Goal: Information Seeking & Learning: Learn about a topic

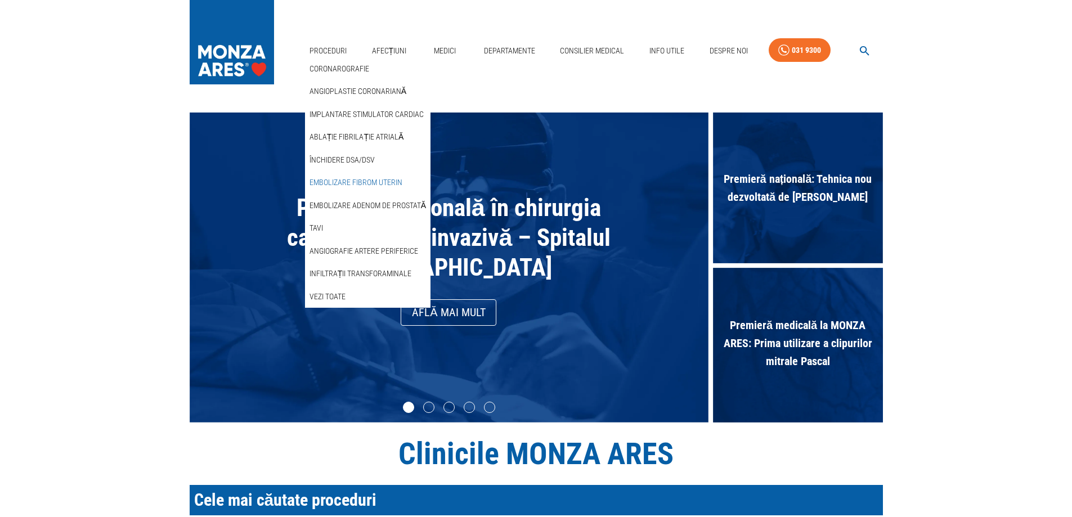
click at [357, 181] on link "Embolizare fibrom uterin" at bounding box center [355, 182] width 97 height 19
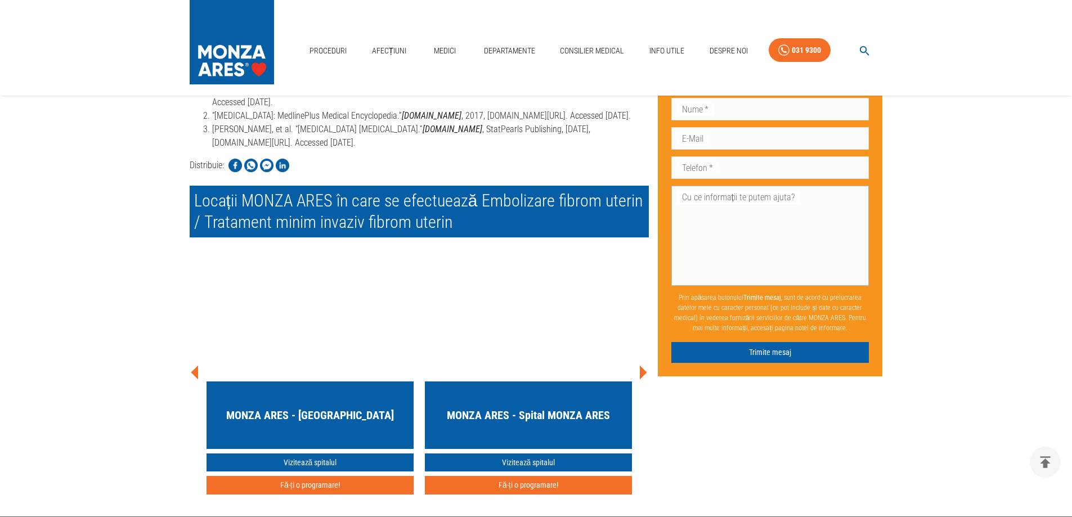
scroll to position [4695, 0]
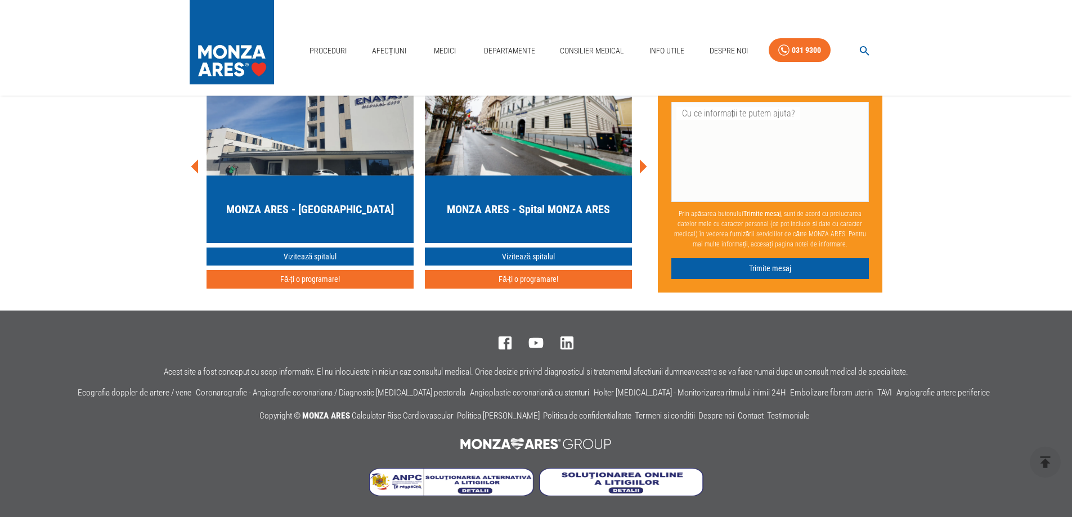
click at [216, 26] on img at bounding box center [232, 39] width 84 height 79
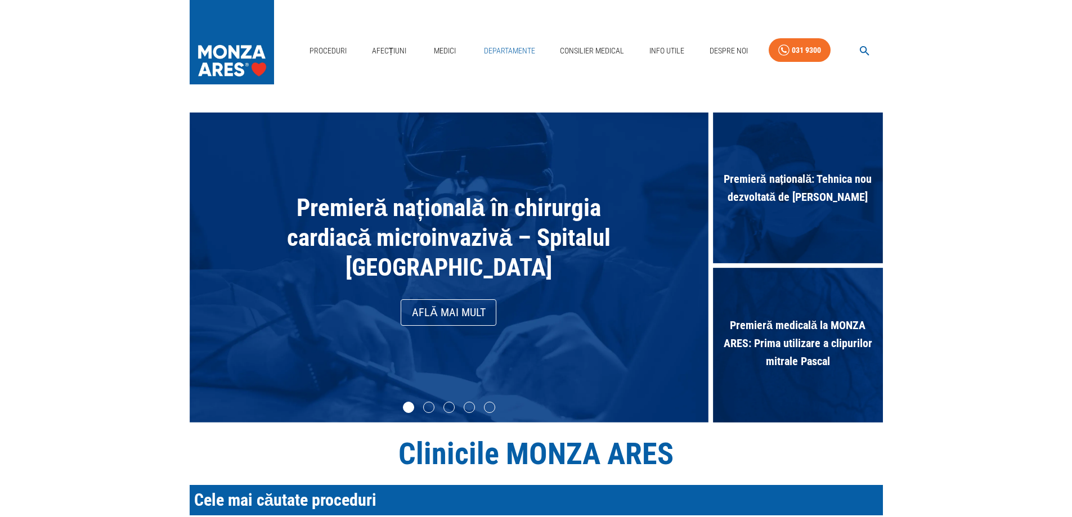
click at [502, 52] on link "Departamente" at bounding box center [510, 50] width 60 height 23
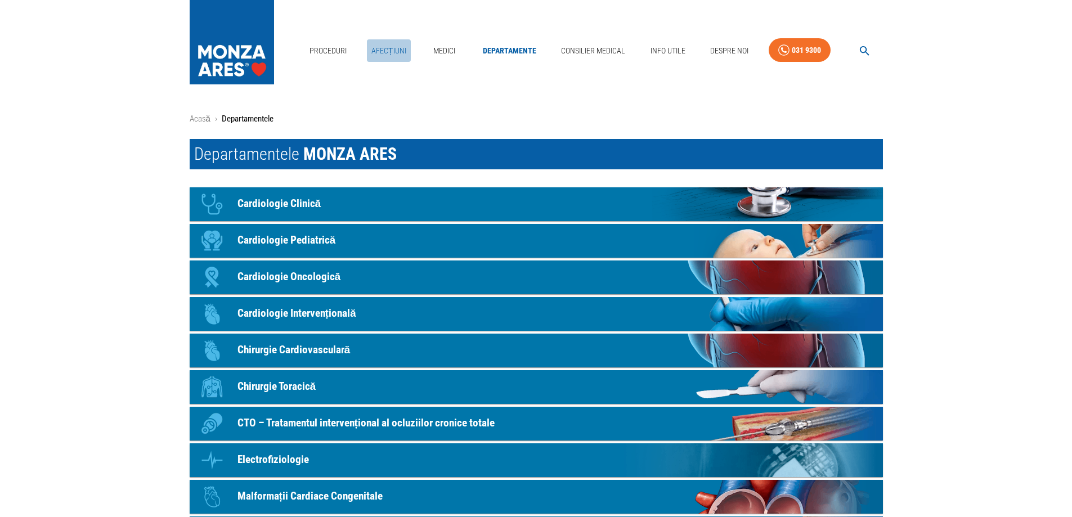
click at [386, 48] on link "Afecțiuni" at bounding box center [389, 50] width 44 height 23
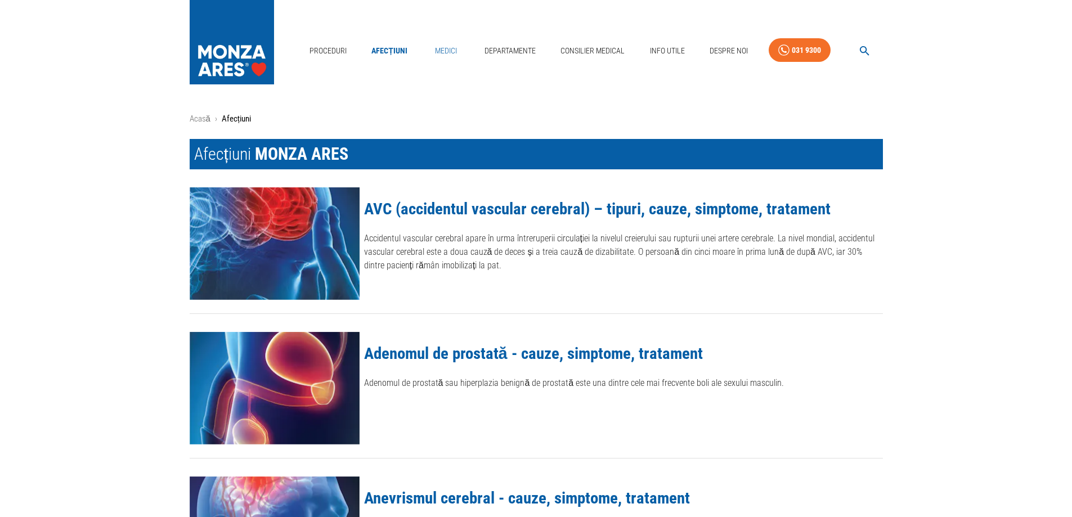
click at [454, 51] on link "Medici" at bounding box center [446, 50] width 36 height 23
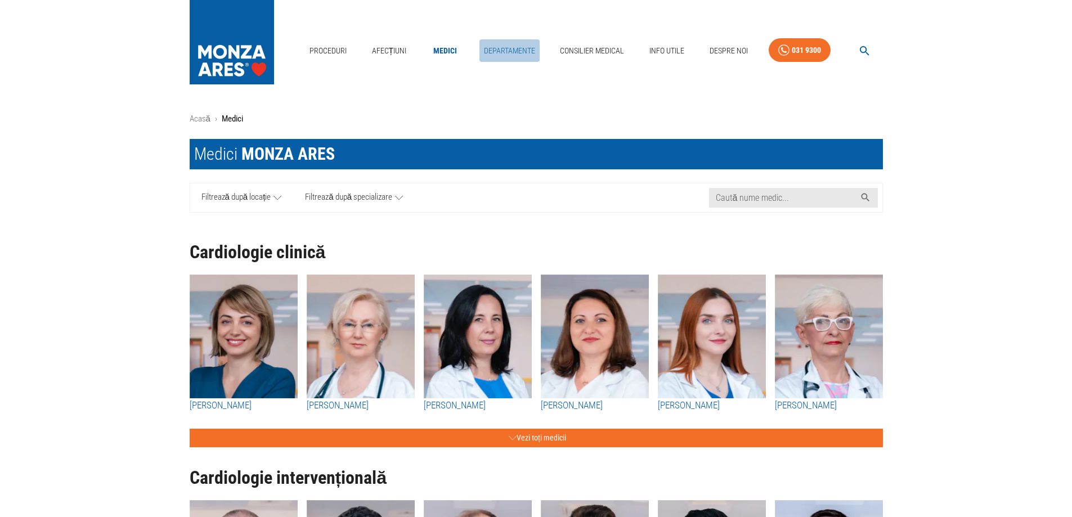
click at [511, 52] on link "Departamente" at bounding box center [510, 50] width 60 height 23
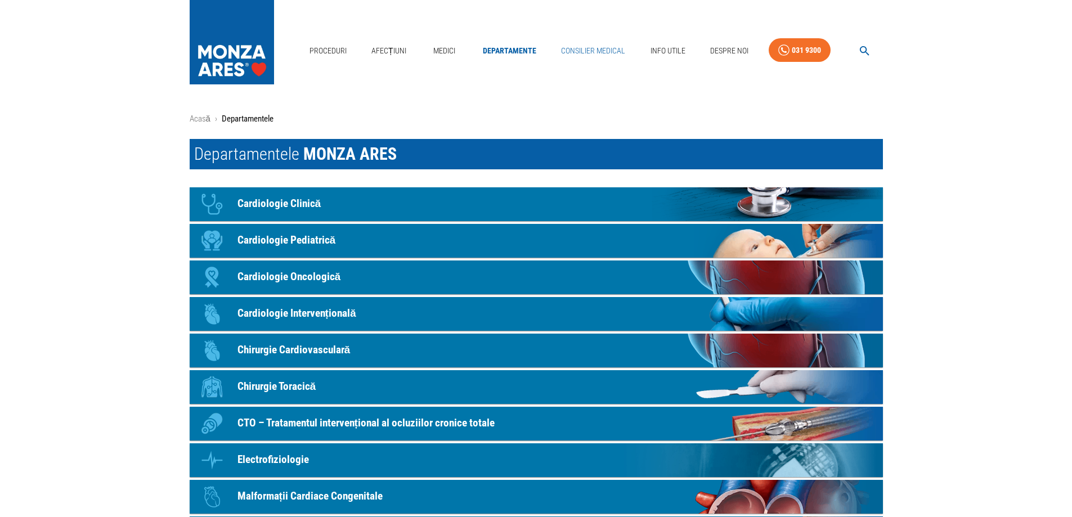
click at [584, 51] on link "Consilier Medical" at bounding box center [593, 50] width 73 height 23
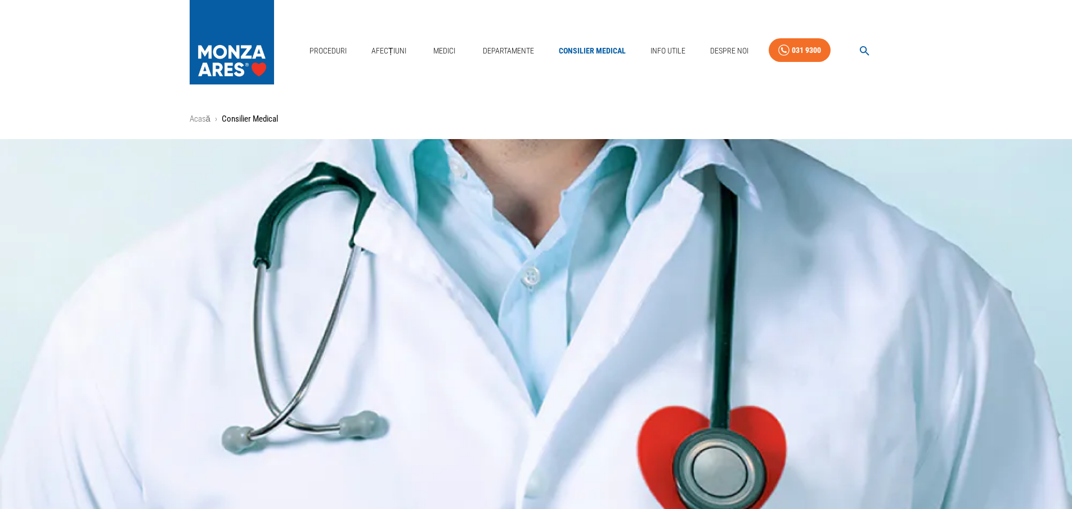
drag, startPoint x: 700, startPoint y: 41, endPoint x: 690, endPoint y: 41, distance: 10.7
click at [694, 41] on nav "Proceduri Afecțiuni Medici Departamente Consilier Medical Info Utile Despre Noi…" at bounding box center [594, 48] width 578 height 38
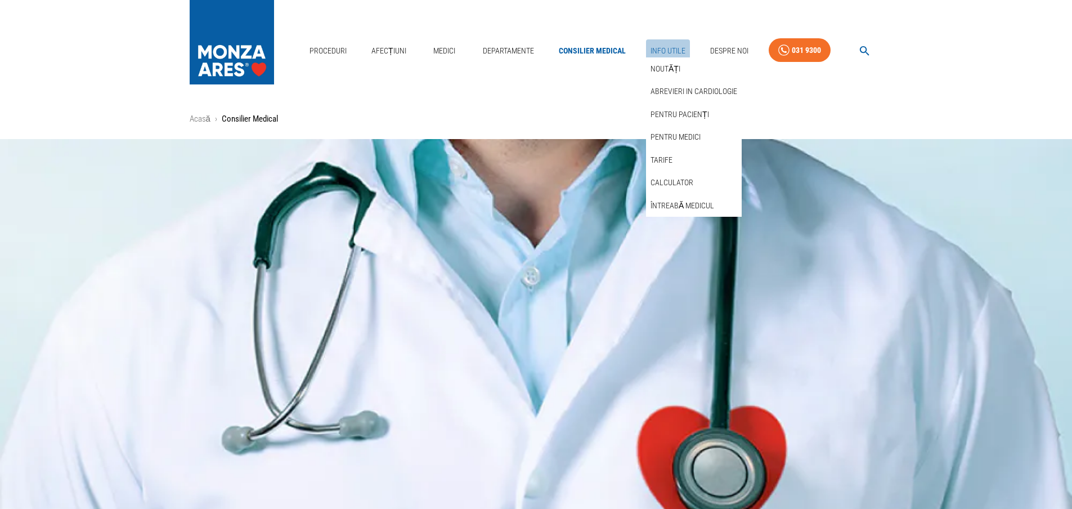
click at [666, 53] on link "Info Utile" at bounding box center [668, 50] width 44 height 23
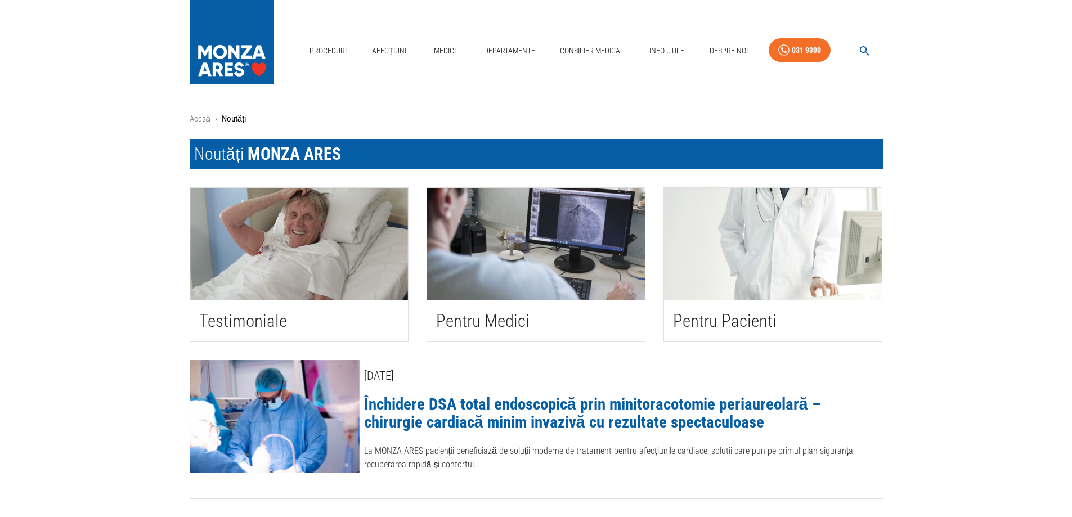
click at [337, 230] on img "button" at bounding box center [299, 244] width 218 height 113
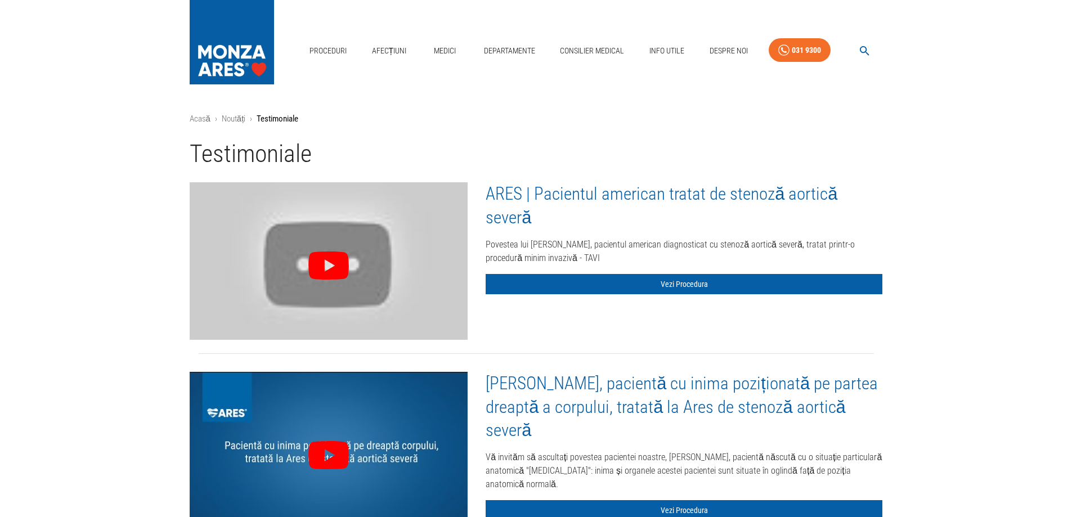
click at [230, 55] on img at bounding box center [232, 39] width 84 height 79
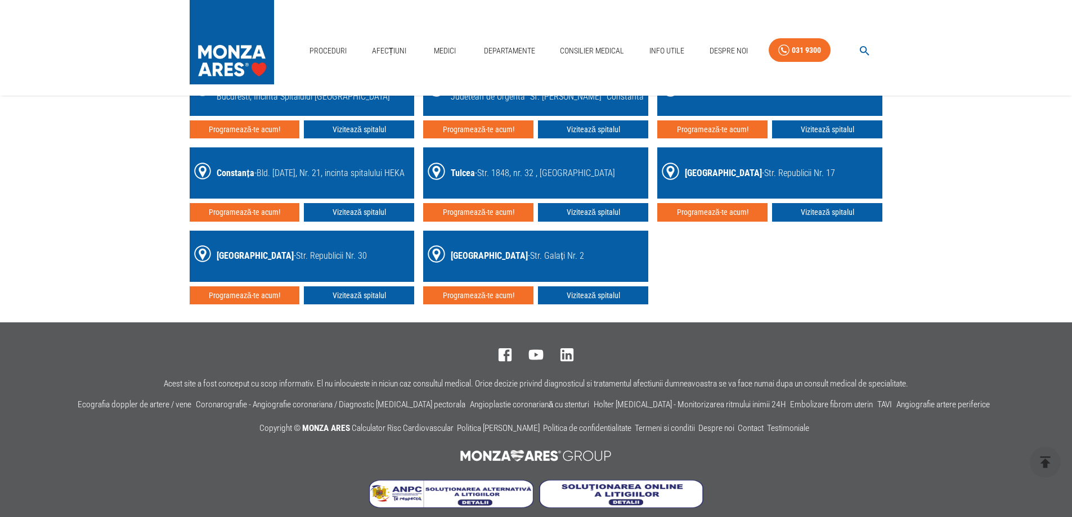
scroll to position [1866, 0]
